Goal: Task Accomplishment & Management: Manage account settings

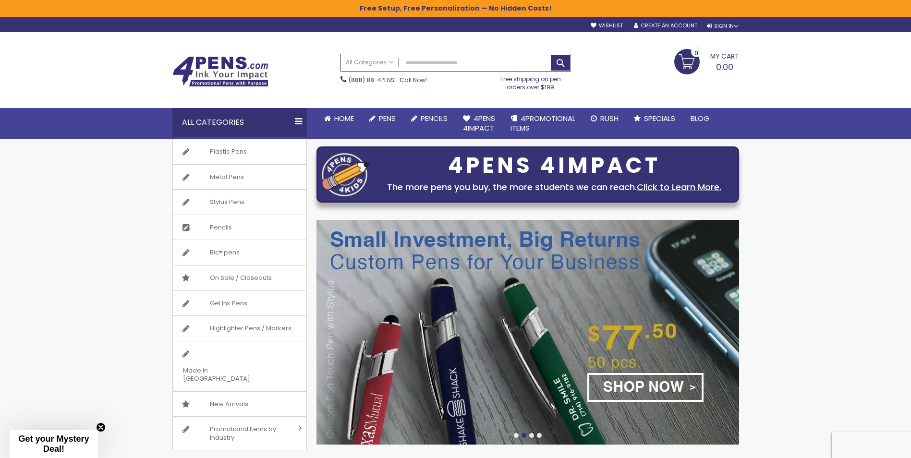
click at [653, 20] on div "sample Wishlist Sign Out Sign In Sign In Login Forgot Your Password? Create an …" at bounding box center [659, 24] width 157 height 10
click at [722, 24] on div "Sign In" at bounding box center [723, 26] width 32 height 7
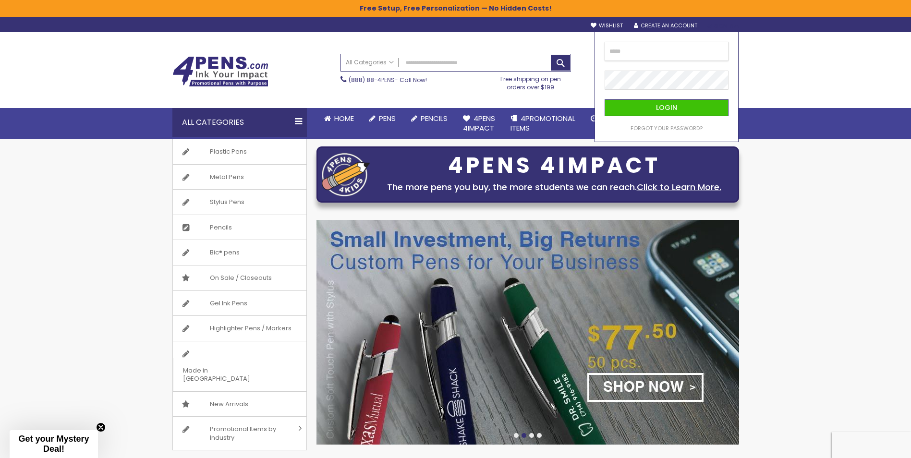
click at [700, 55] on input "email" at bounding box center [666, 51] width 124 height 19
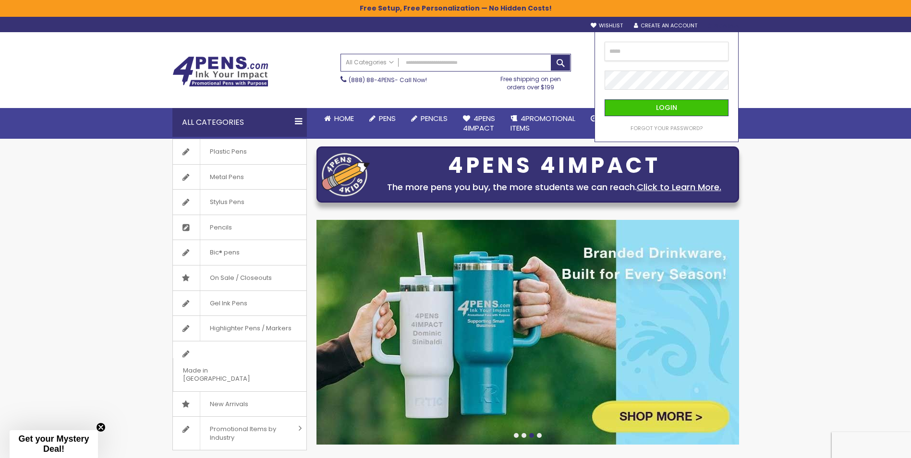
click at [682, 50] on input "email" at bounding box center [666, 51] width 124 height 19
click at [820, 84] on div "Toggle Nav Search All Categories All Categories Pens Plastic Pens Metal Pens Gr…" at bounding box center [455, 85] width 911 height 107
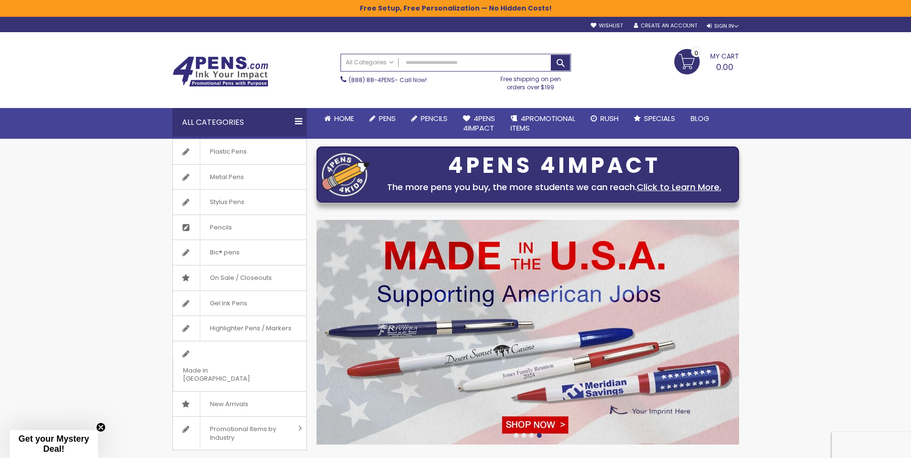
drag, startPoint x: 718, startPoint y: 22, endPoint x: 711, endPoint y: 39, distance: 18.7
click at [716, 24] on div "Sign In" at bounding box center [723, 26] width 32 height 7
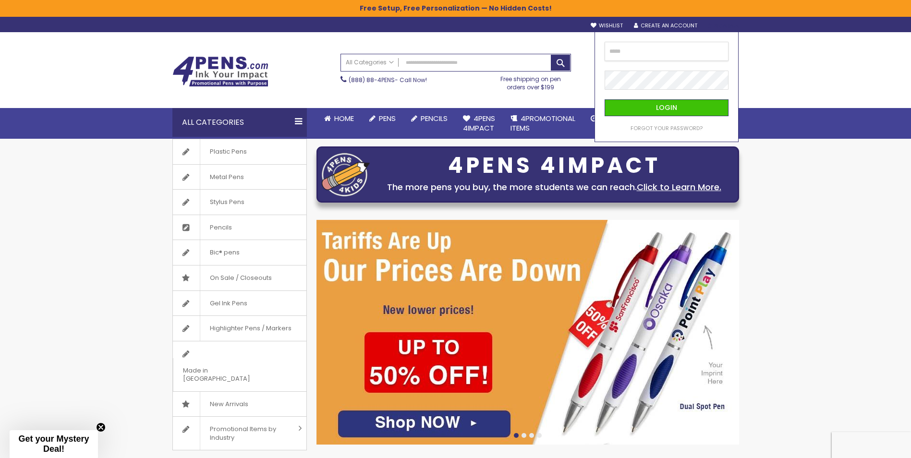
click at [709, 52] on input "email" at bounding box center [666, 51] width 124 height 19
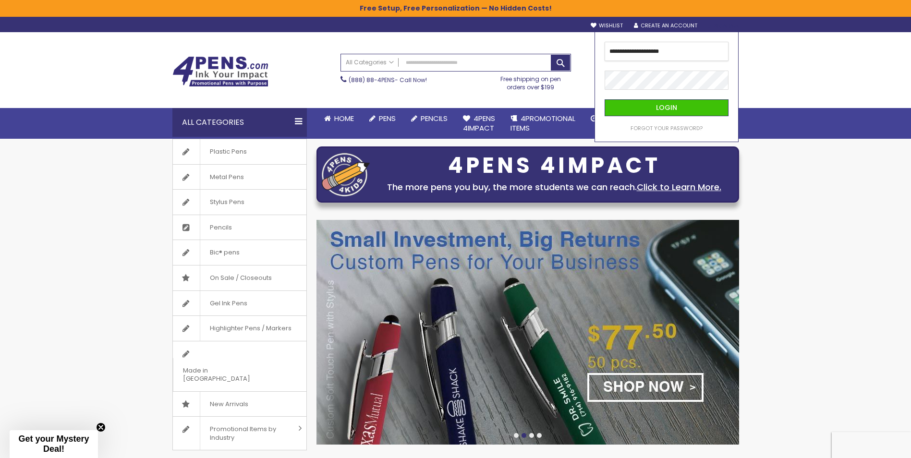
type input "**********"
click at [604, 99] on button "Login" at bounding box center [666, 107] width 124 height 17
